Goal: Task Accomplishment & Management: Complete application form

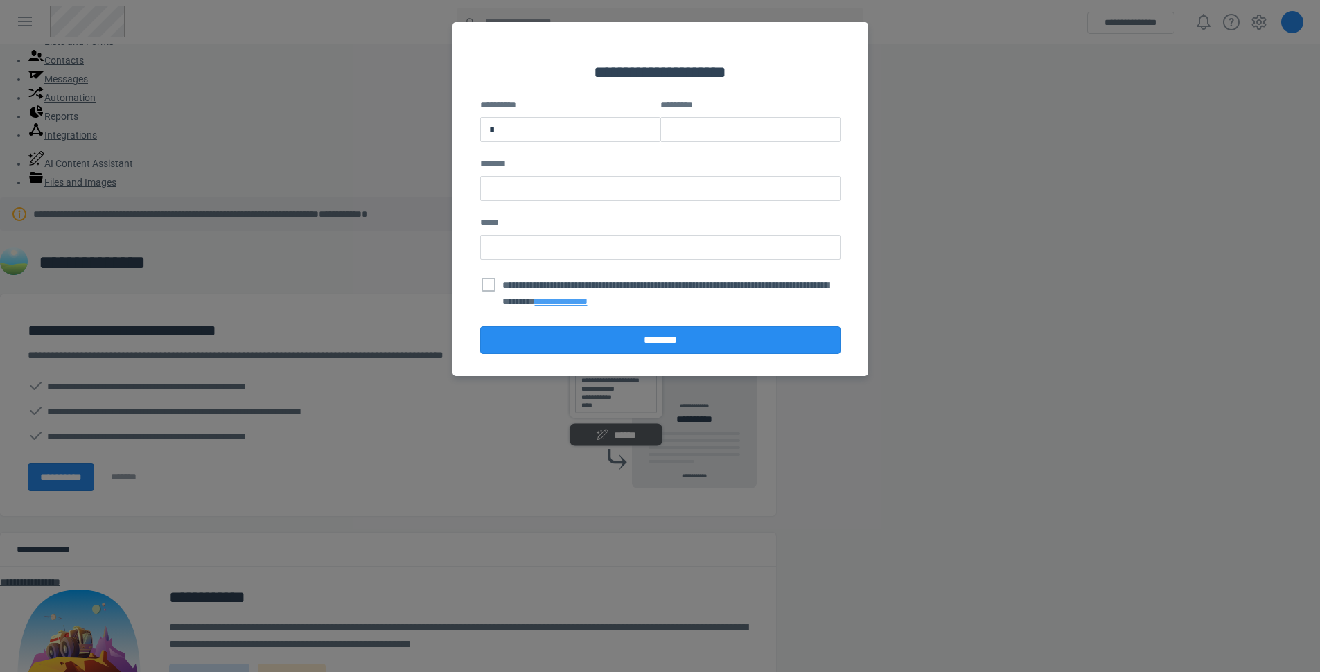
type input "*"
click at [590, 354] on button "********" at bounding box center [660, 340] width 360 height 28
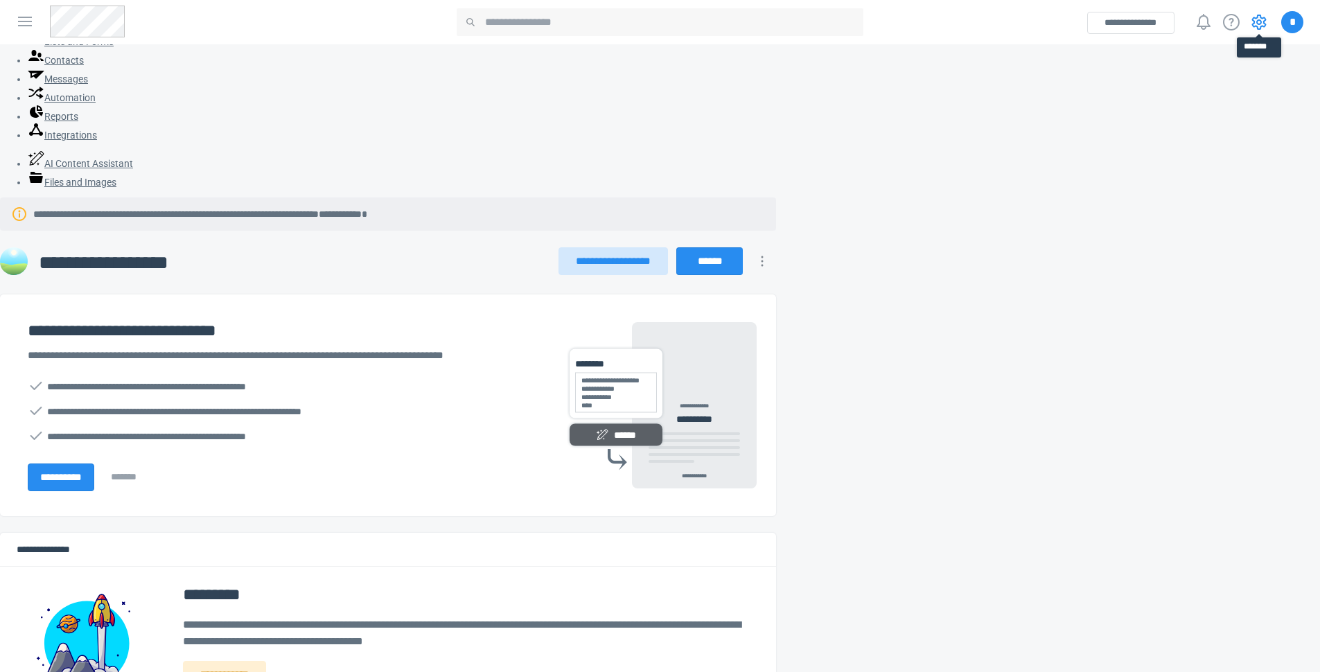
click at [1265, 21] on icon at bounding box center [1259, 22] width 15 height 15
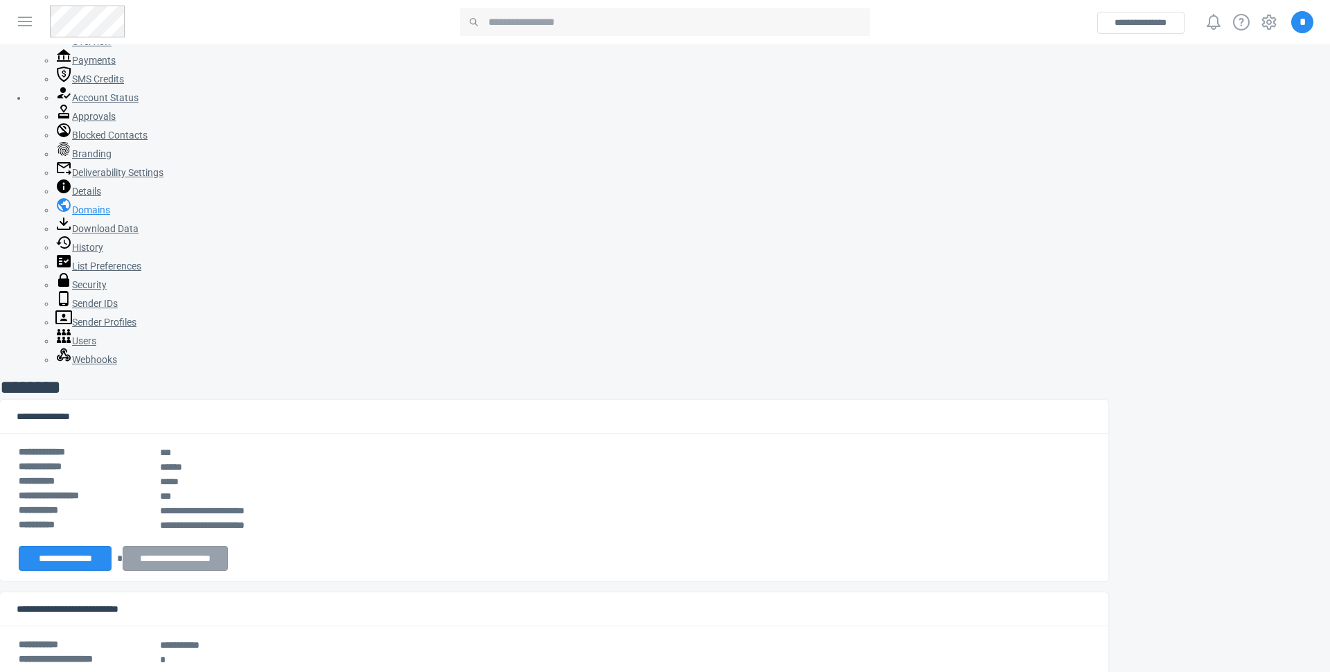
click at [72, 216] on span "Domains" at bounding box center [91, 209] width 38 height 11
